Goal: Check status: Check status

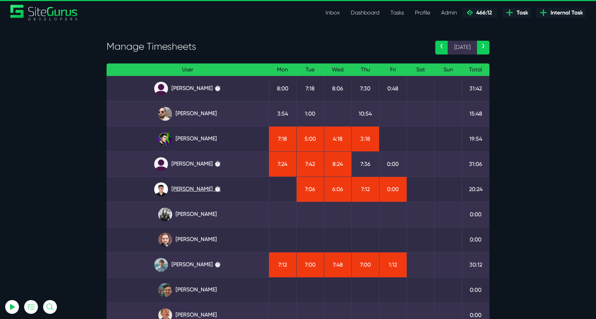
click at [189, 188] on link "Kevin Abelgas ⏱️" at bounding box center [187, 189] width 151 height 14
click at [199, 136] on link "Josh Carter ⏱️" at bounding box center [187, 139] width 151 height 14
